Goal: Task Accomplishment & Management: Manage account settings

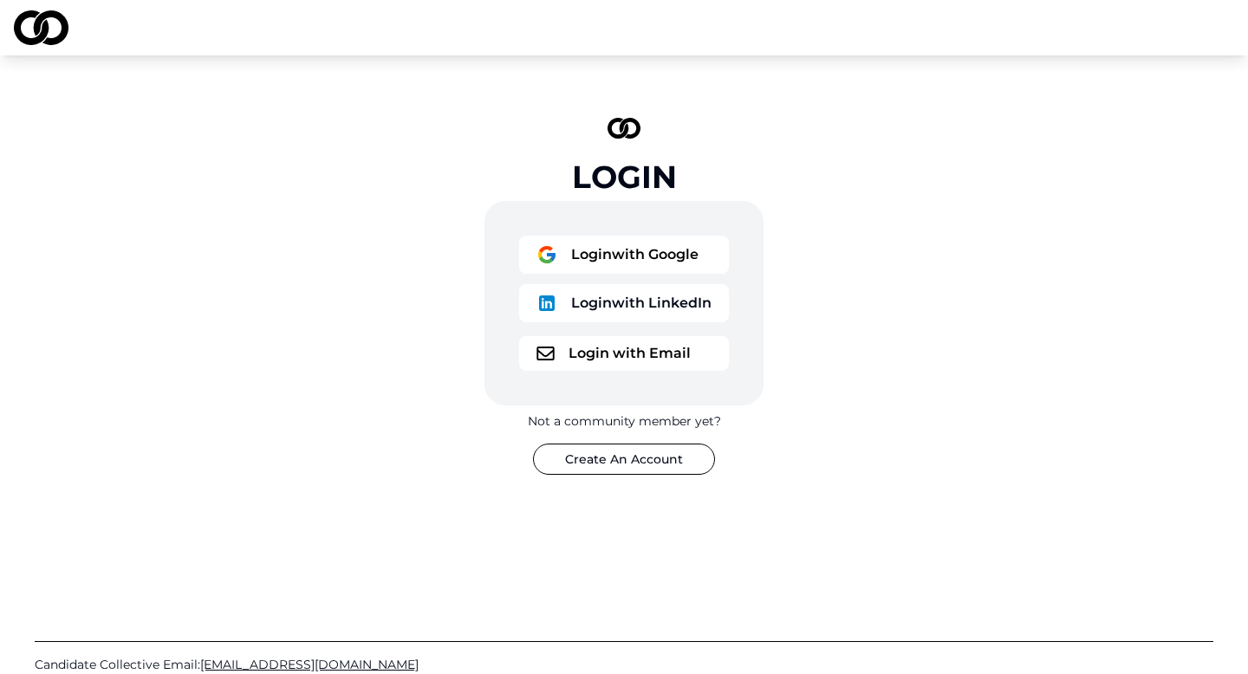
click at [631, 261] on button "Login with Google" at bounding box center [624, 255] width 210 height 38
click at [658, 244] on button "Login with Google" at bounding box center [624, 255] width 210 height 38
click at [651, 254] on button "Login with Google" at bounding box center [624, 255] width 210 height 38
click at [671, 271] on button "Login with Google" at bounding box center [624, 255] width 210 height 38
click at [648, 253] on button "Login with Google" at bounding box center [624, 255] width 210 height 38
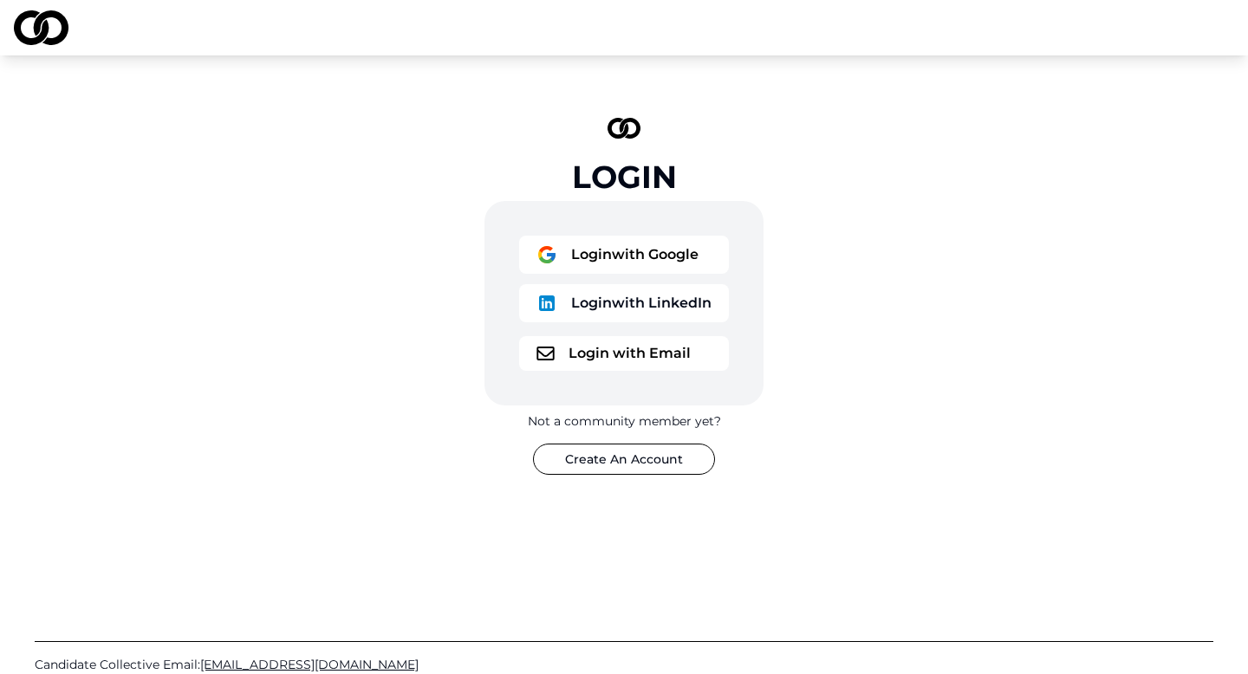
click at [652, 269] on button "Login with Google" at bounding box center [624, 255] width 210 height 38
